Goal: Information Seeking & Learning: Learn about a topic

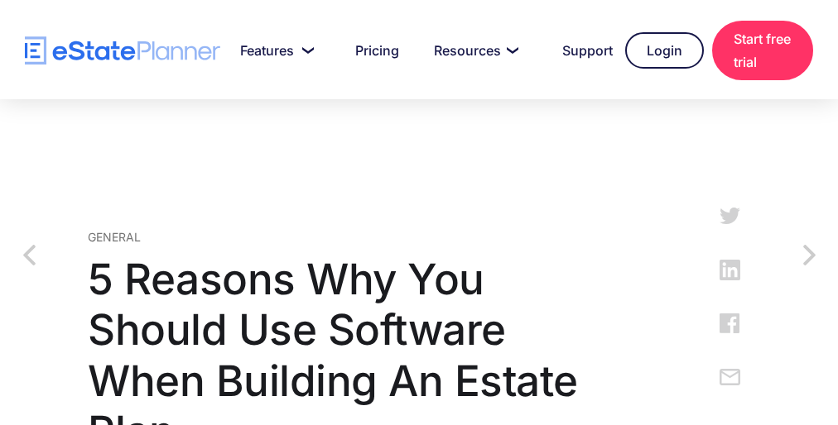
click at [419, 310] on h1 "5 Reasons Why You Should Use Software When Building An Estate Plan" at bounding box center [358, 356] width 541 height 204
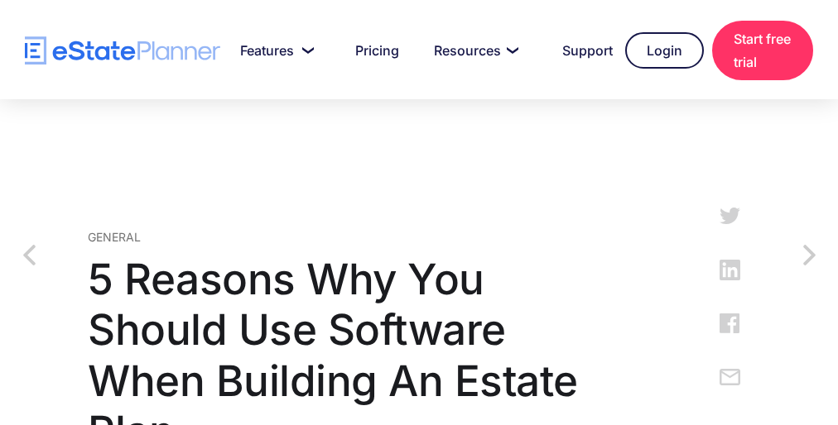
click at [419, 310] on h1 "5 Reasons Why You Should Use Software When Building An Estate Plan" at bounding box center [358, 356] width 541 height 204
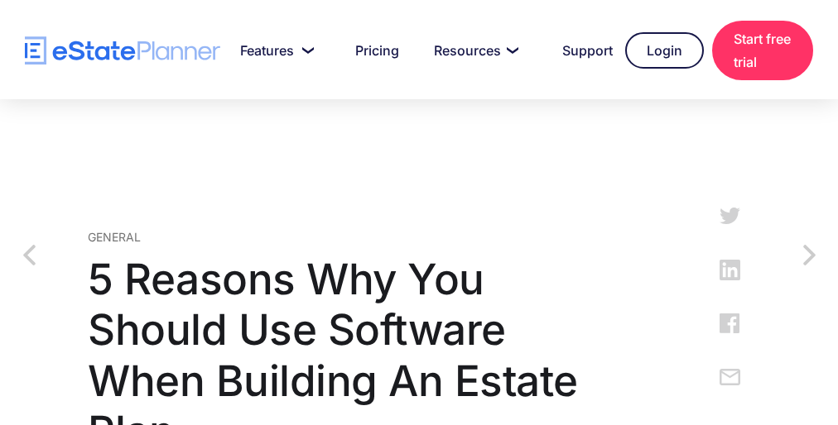
click at [419, 310] on h1 "5 Reasons Why You Should Use Software When Building An Estate Plan" at bounding box center [358, 356] width 541 height 204
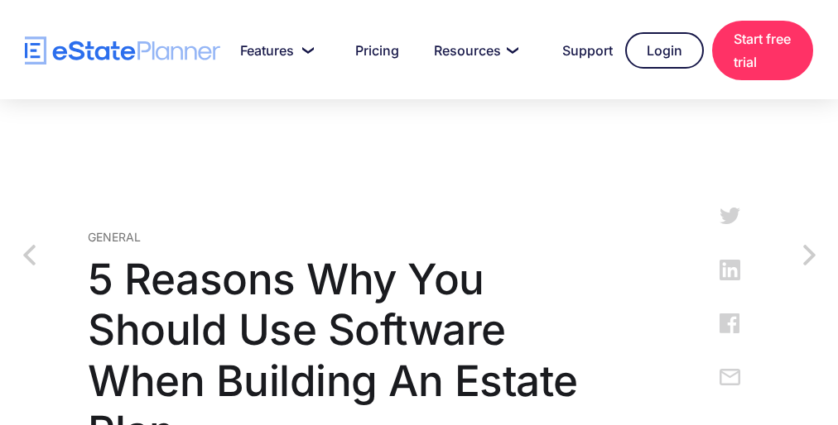
click at [419, 310] on h1 "5 Reasons Why You Should Use Software When Building An Estate Plan" at bounding box center [358, 356] width 541 height 204
